Goal: Use online tool/utility: Use online tool/utility

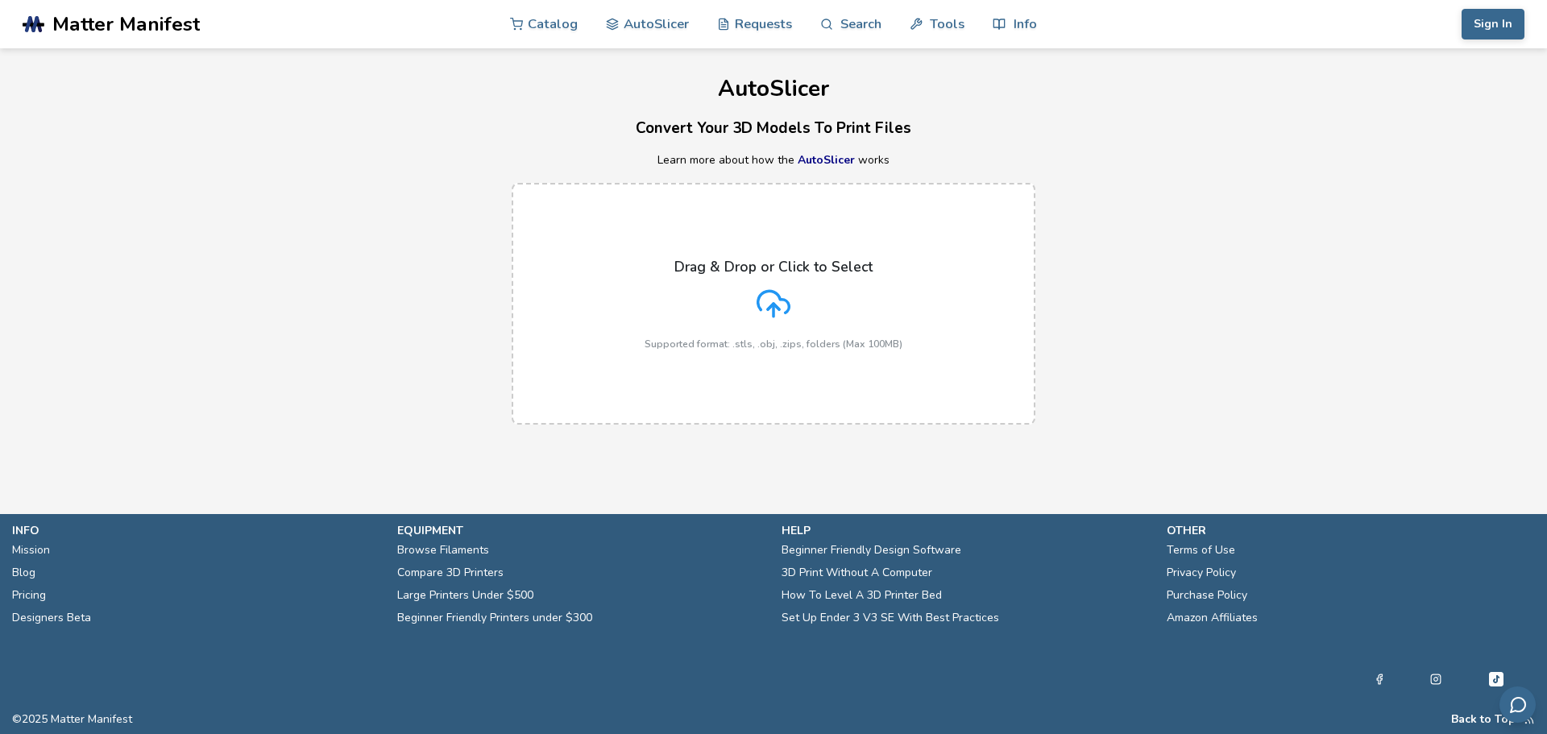
click at [813, 283] on div "Drag & Drop or Click to Select Supported format: .stls, .obj, .zips, folders (M…" at bounding box center [773, 304] width 258 height 91
click at [0, 0] on input "Drag & Drop or Click to Select Supported format: .stls, .obj, .zips, folders (M…" at bounding box center [0, 0] width 0 height 0
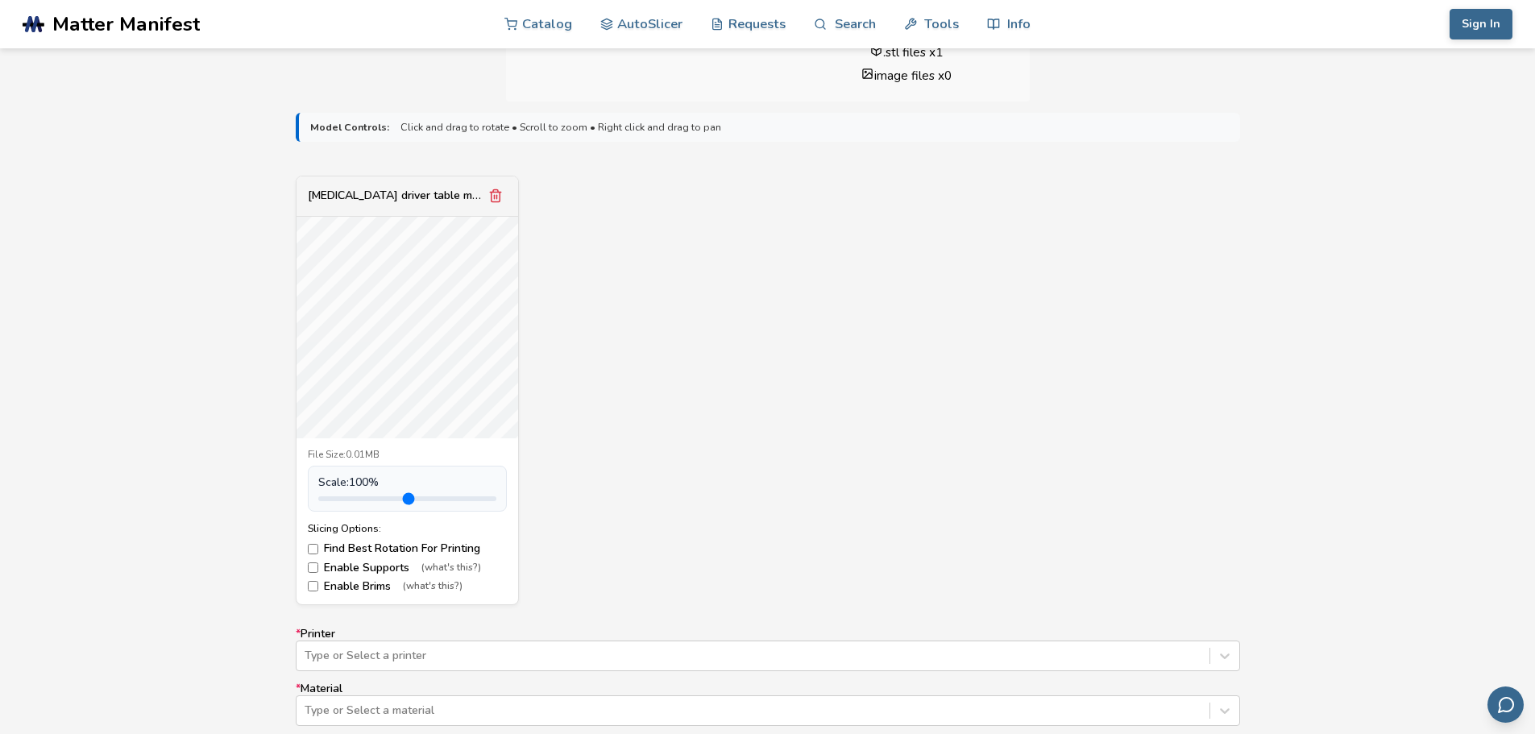
scroll to position [483, 0]
click at [318, 539] on label "Find Best Rotation For Printing" at bounding box center [407, 542] width 199 height 13
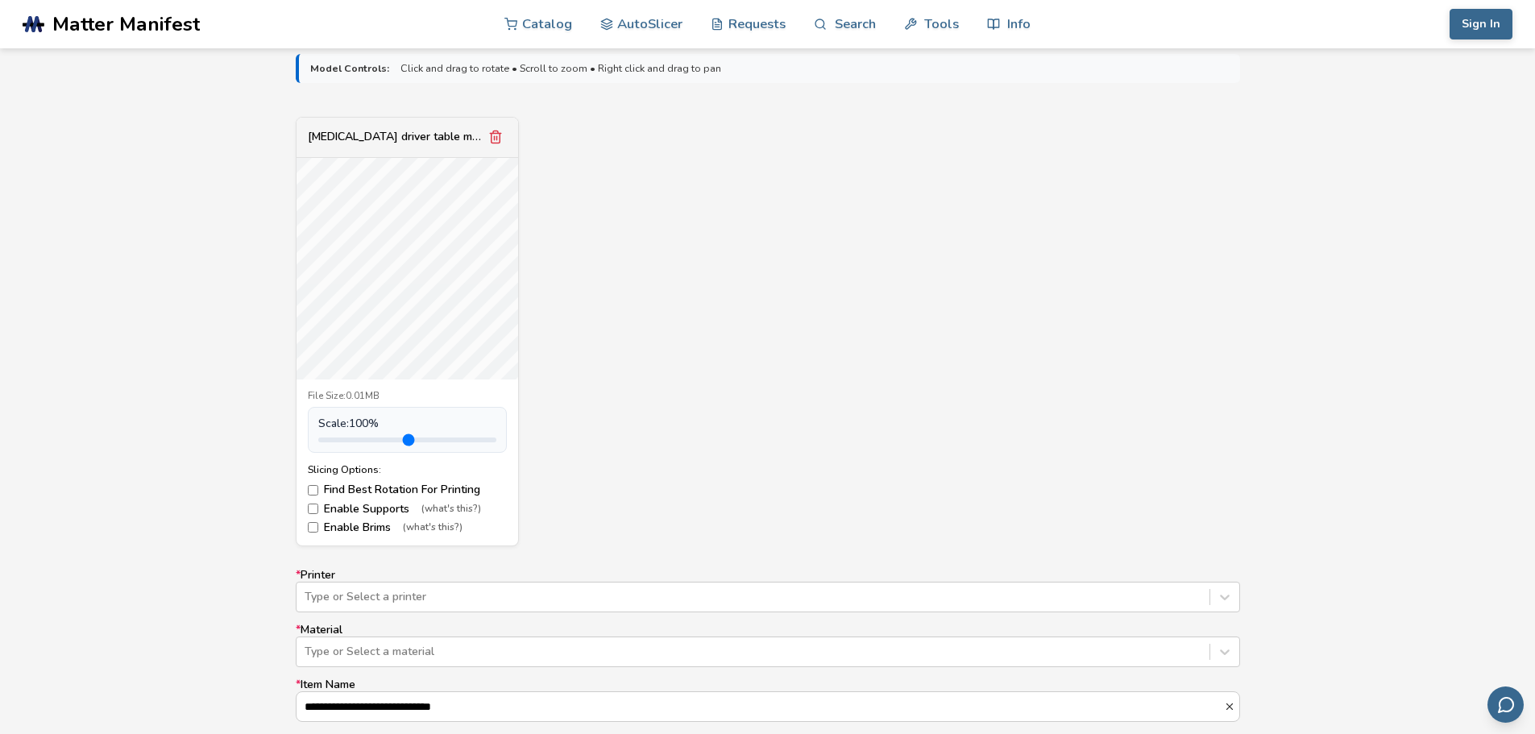
scroll to position [564, 0]
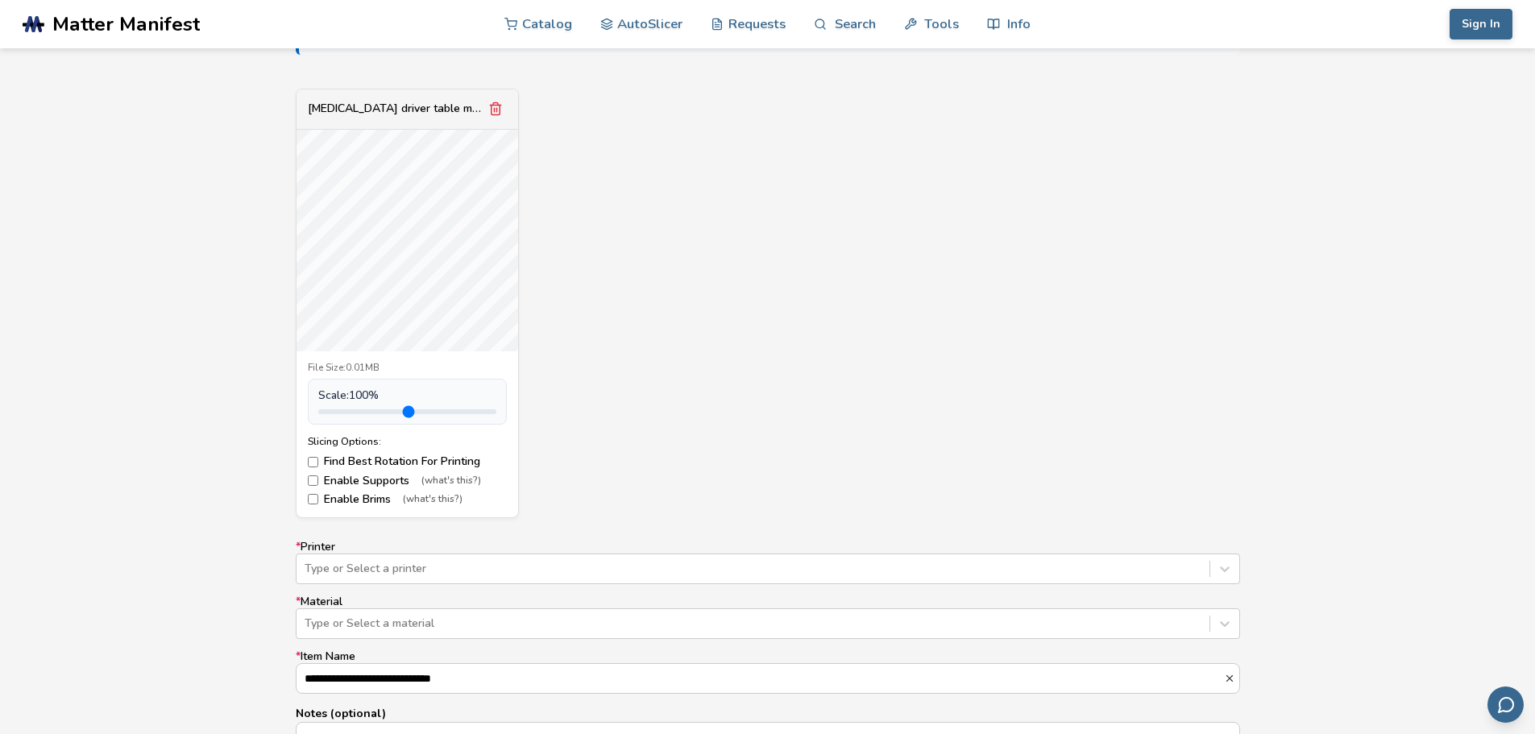
click at [346, 478] on label "Enable Supports (what's this?)" at bounding box center [407, 480] width 199 height 13
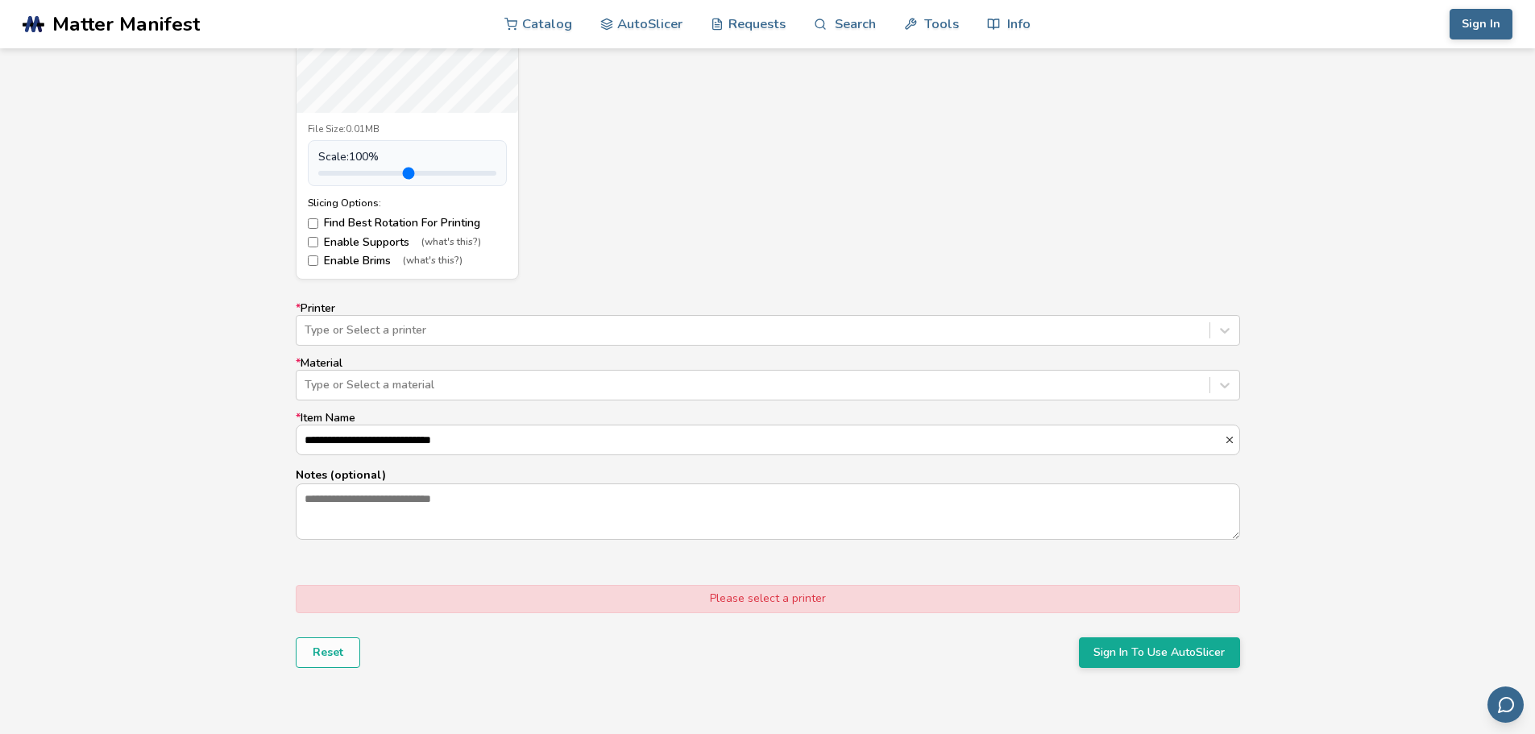
scroll to position [806, 0]
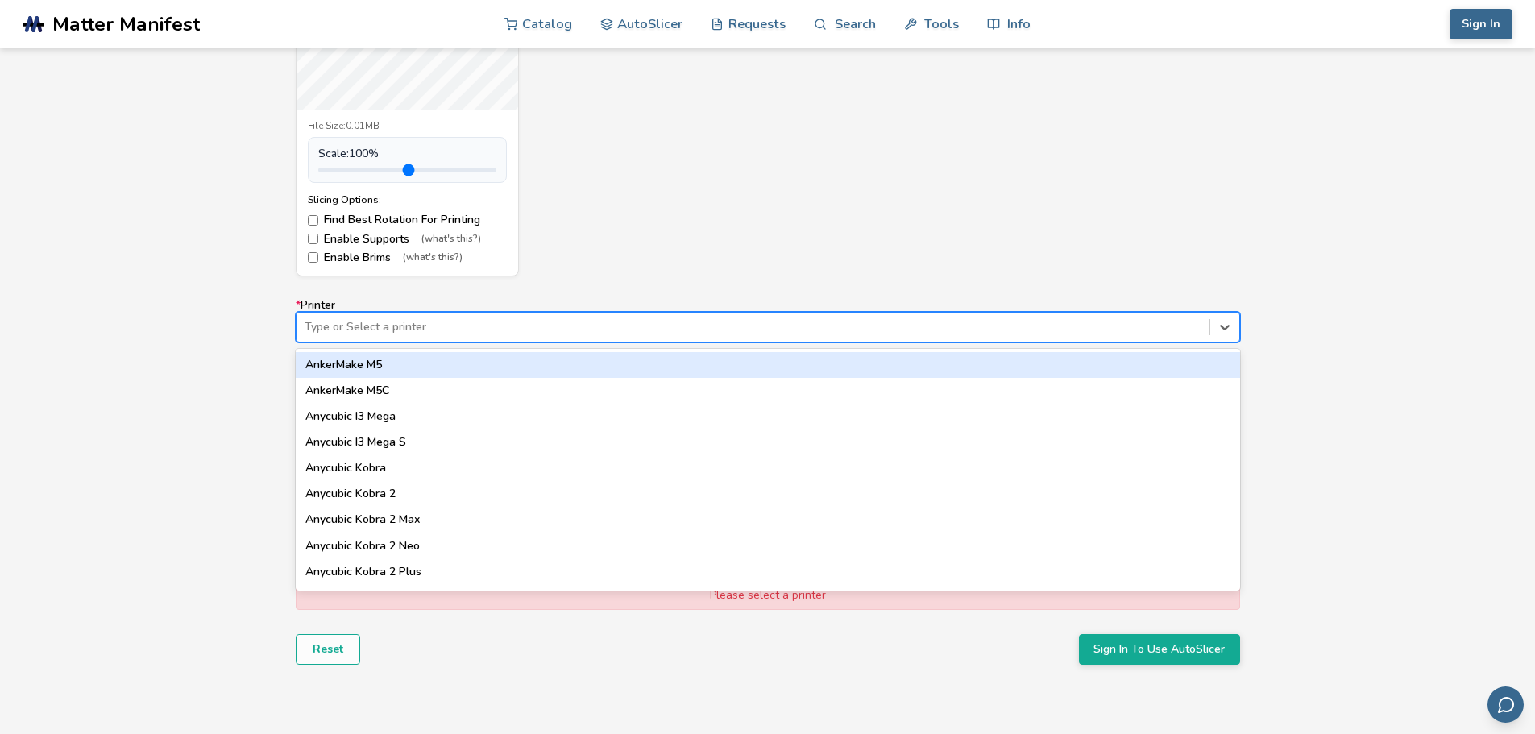
click at [502, 339] on div "Type or Select a printer" at bounding box center [768, 327] width 944 height 31
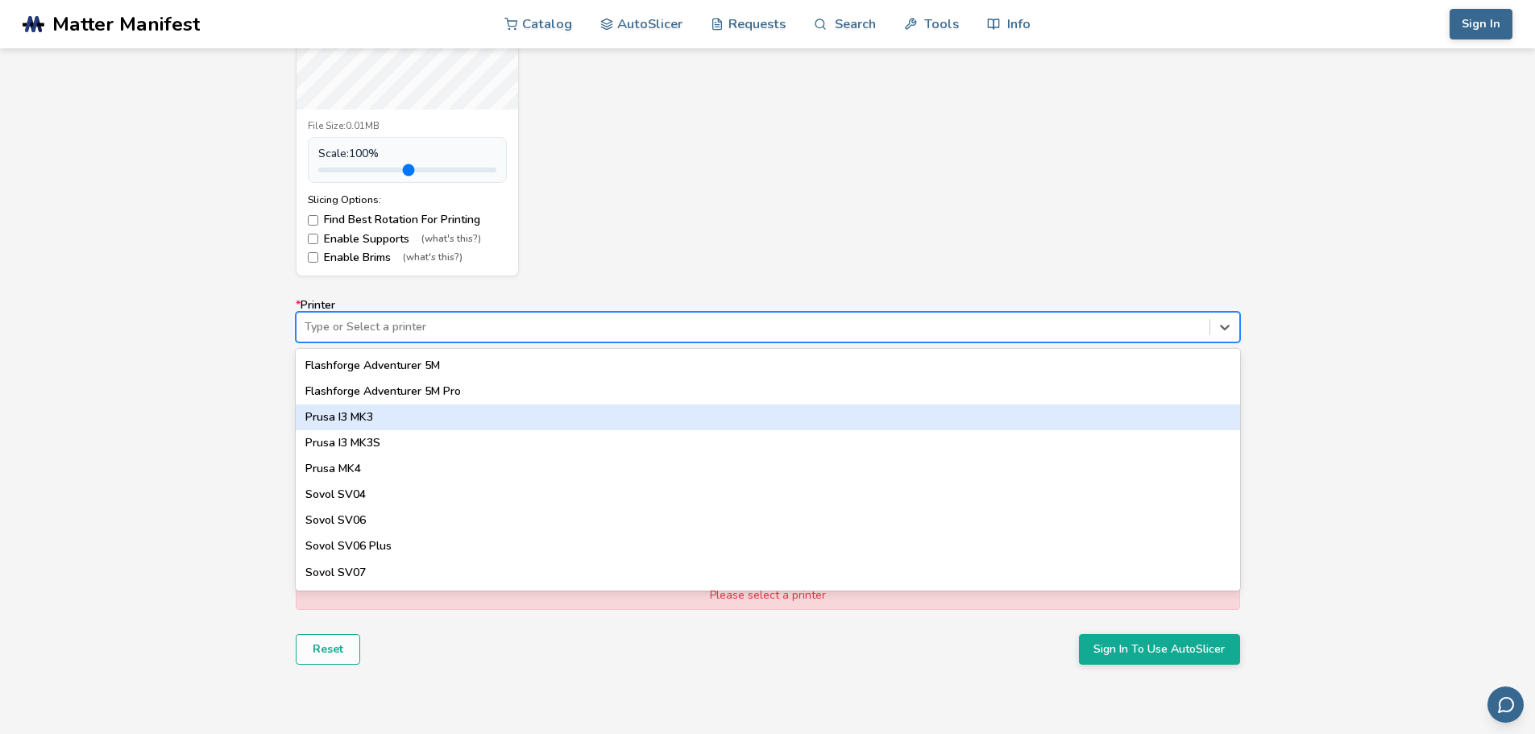
scroll to position [886, 0]
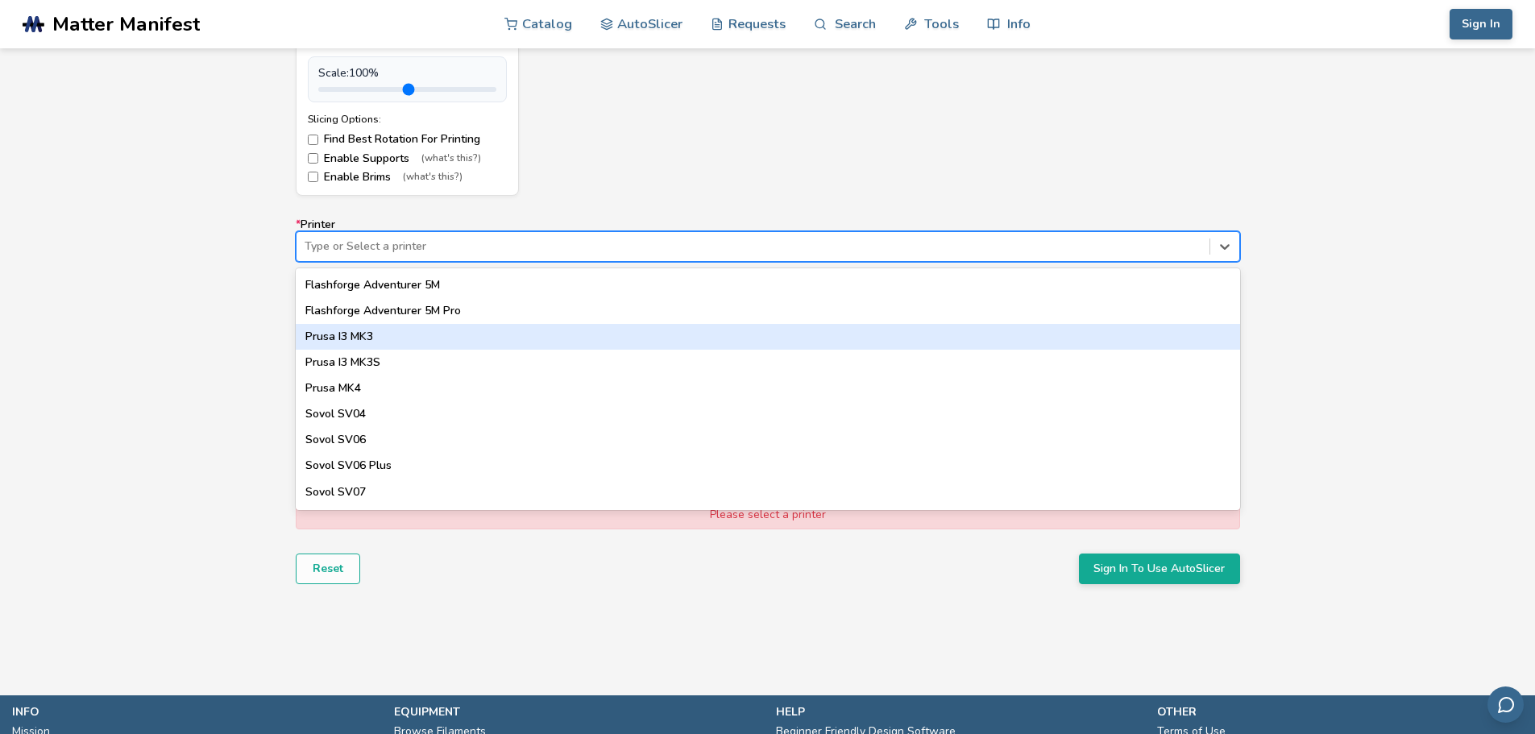
click at [444, 333] on div "Prusa I3 MK3" at bounding box center [768, 337] width 944 height 26
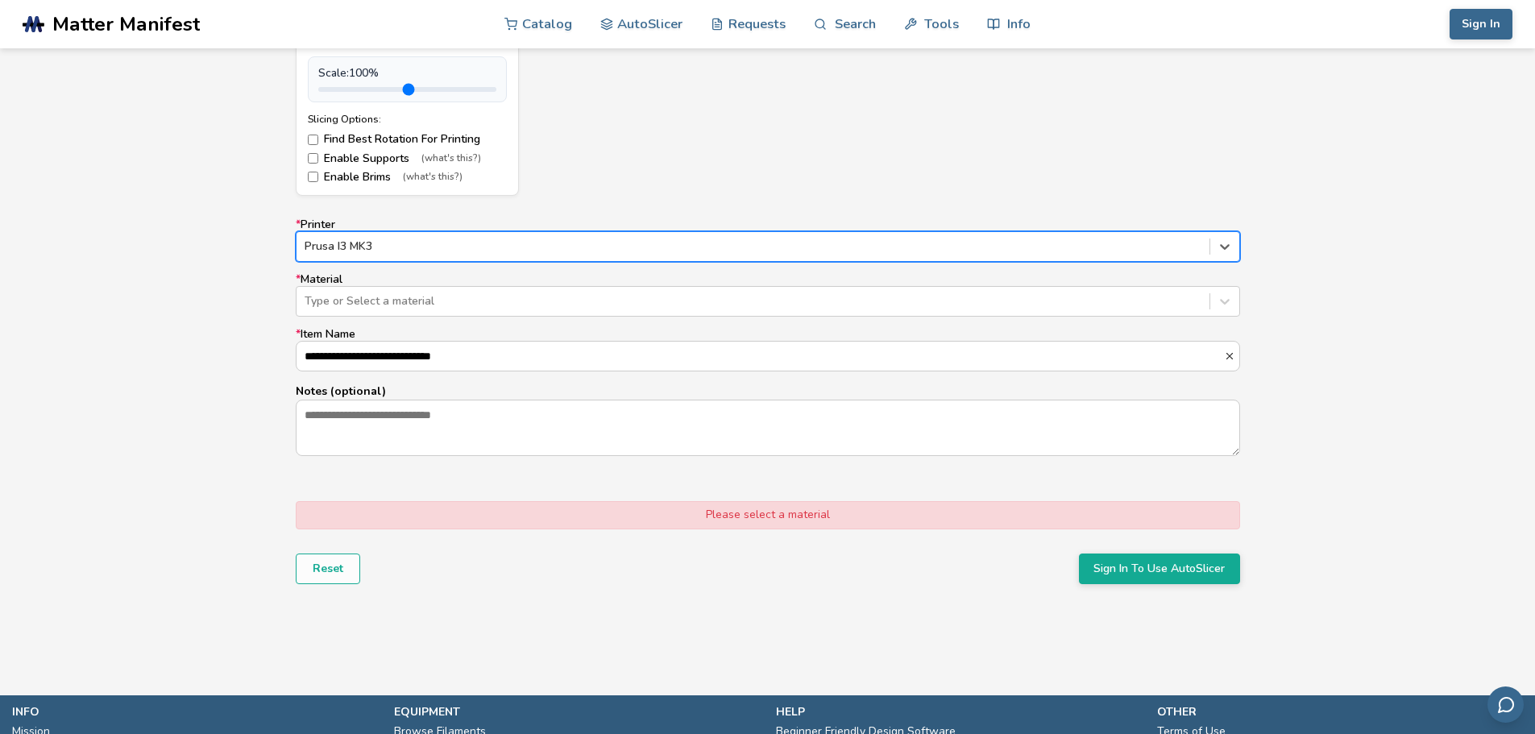
click at [408, 323] on div "**********" at bounding box center [768, 337] width 944 height 238
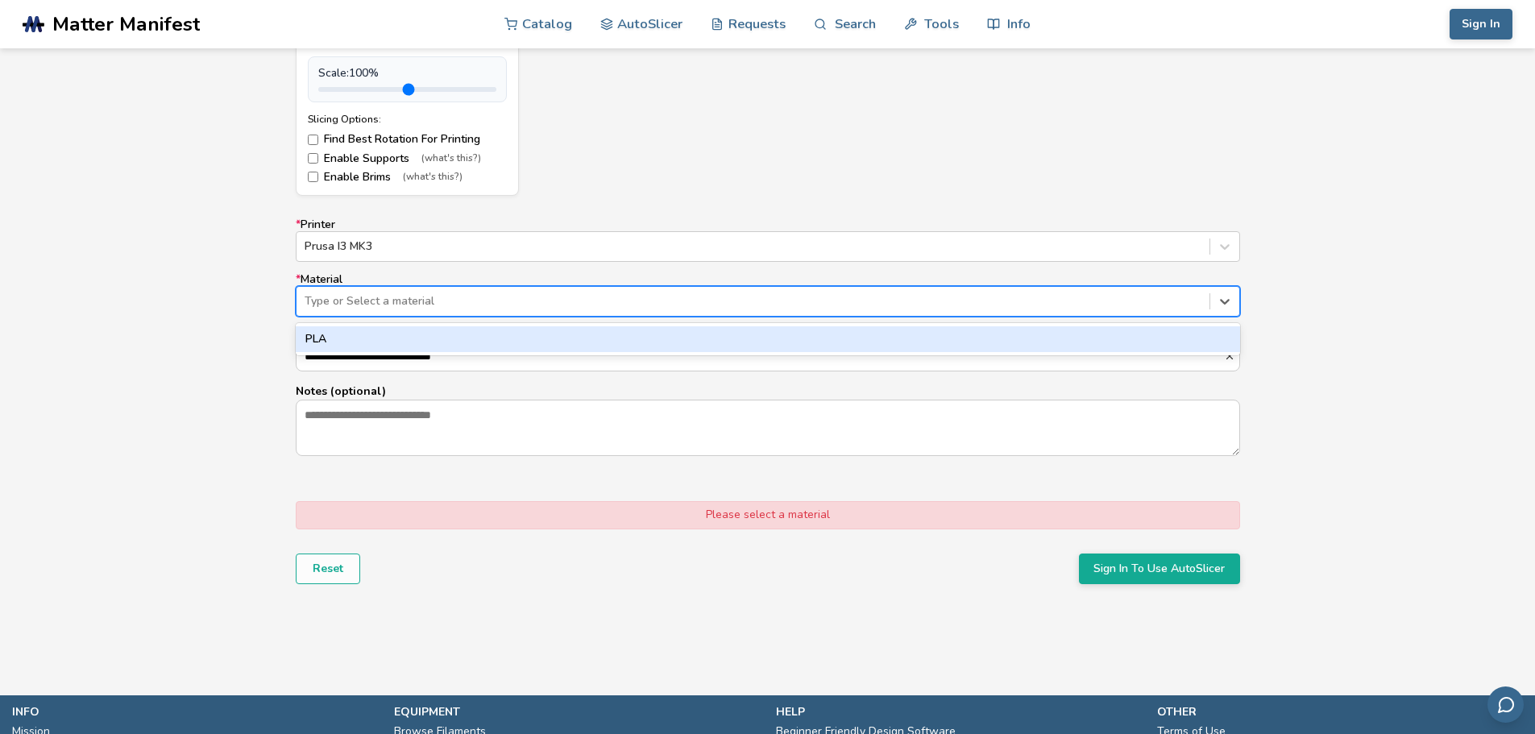
click at [408, 311] on div "Type or Select a material" at bounding box center [752, 301] width 913 height 23
click at [387, 332] on div "PLA" at bounding box center [768, 339] width 944 height 26
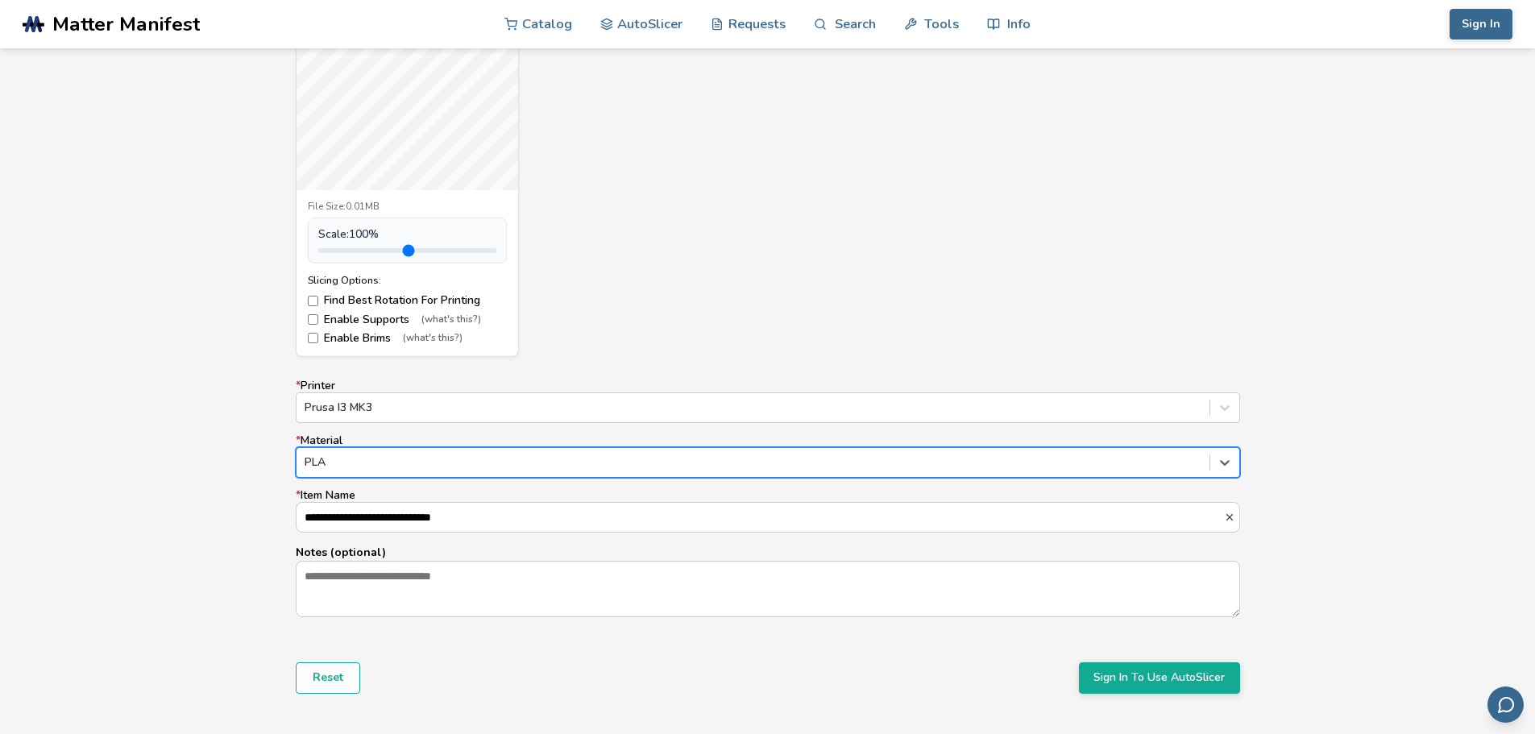
scroll to position [403, 0]
